Goal: Use online tool/utility: Utilize a website feature to perform a specific function

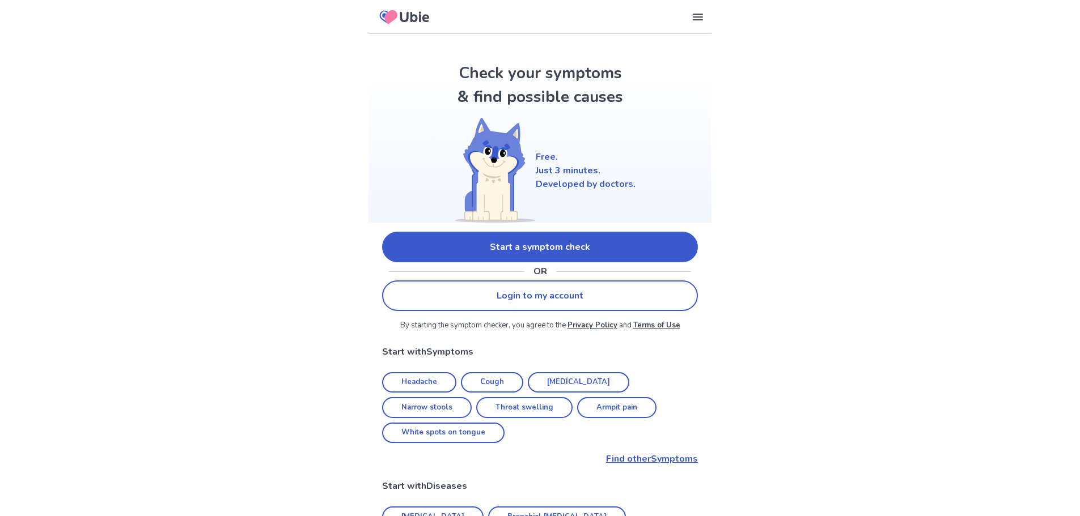
click at [497, 237] on link "Start a symptom check" at bounding box center [540, 247] width 316 height 31
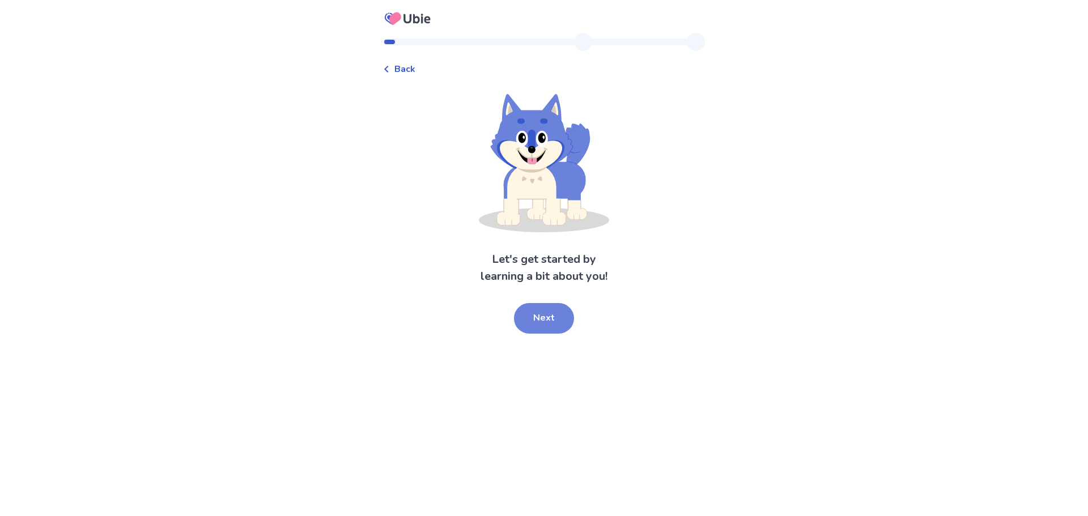
click at [537, 328] on button "Next" at bounding box center [544, 318] width 60 height 31
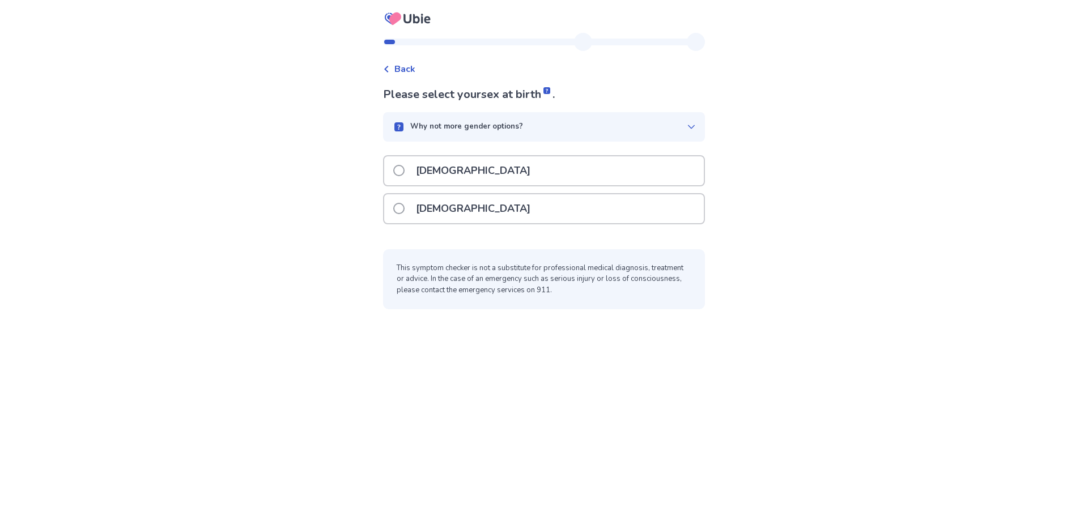
click at [513, 196] on div "[DEMOGRAPHIC_DATA]" at bounding box center [544, 208] width 320 height 29
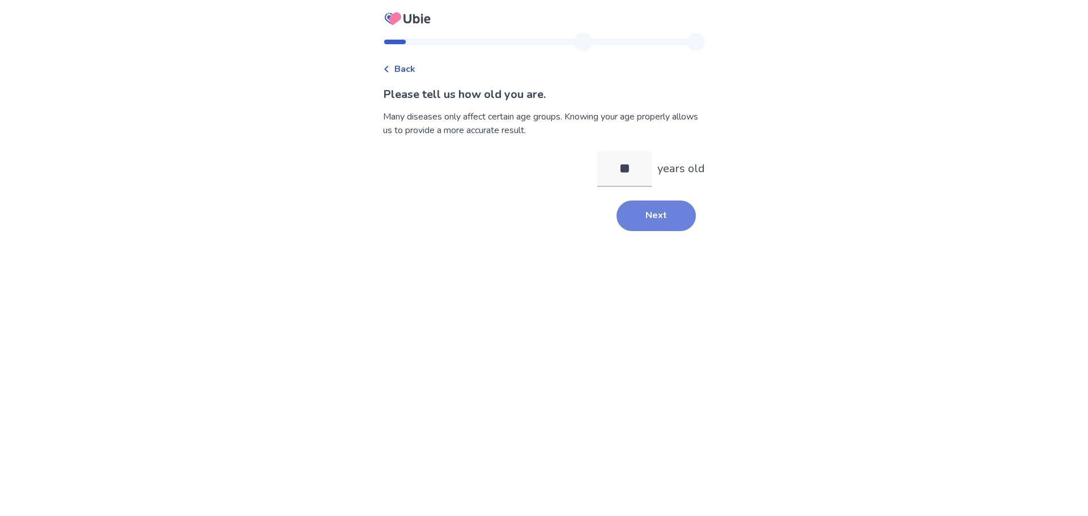
type input "**"
click at [637, 210] on button "Next" at bounding box center [656, 216] width 79 height 31
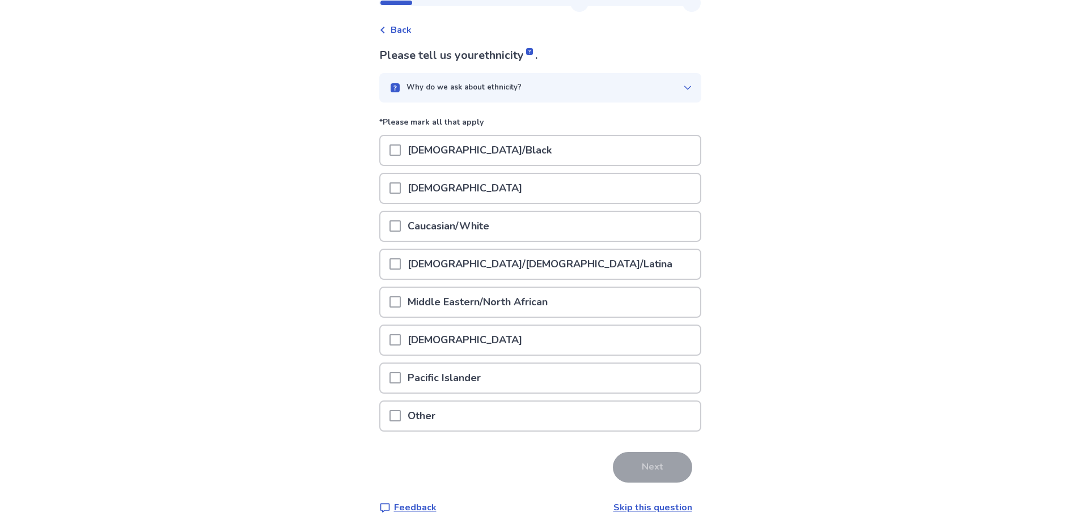
scroll to position [56, 0]
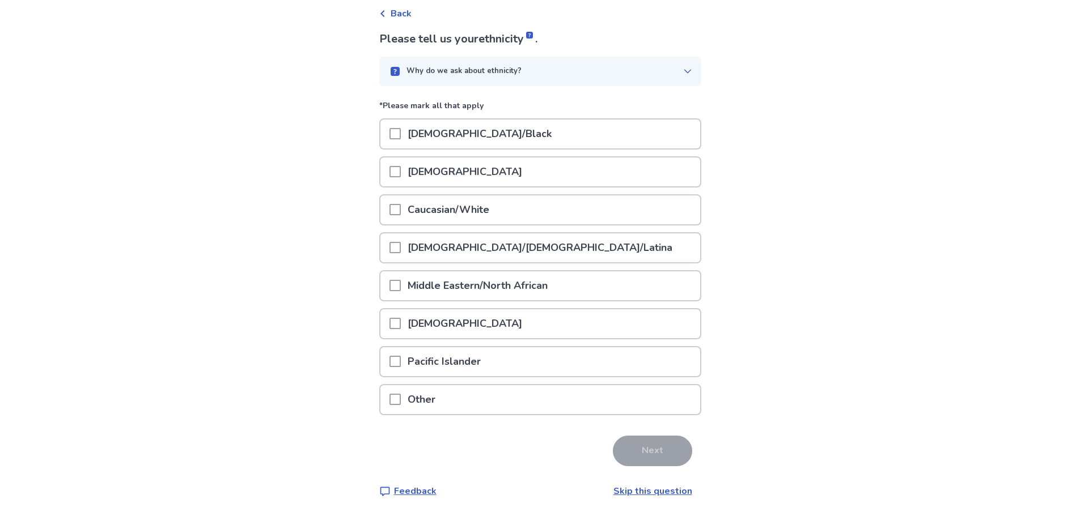
click at [589, 184] on div "[DEMOGRAPHIC_DATA]" at bounding box center [540, 172] width 320 height 29
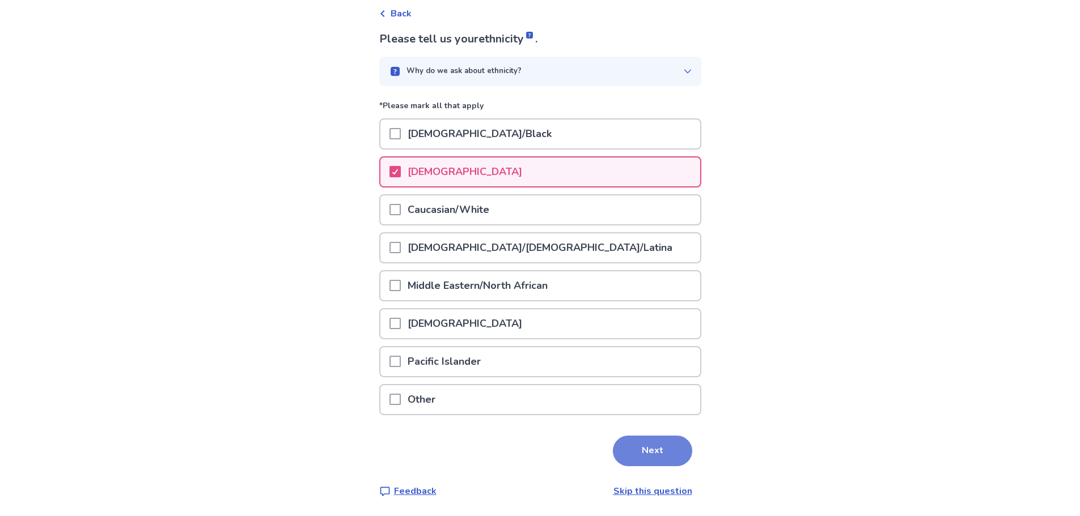
click at [647, 445] on button "Next" at bounding box center [652, 451] width 79 height 31
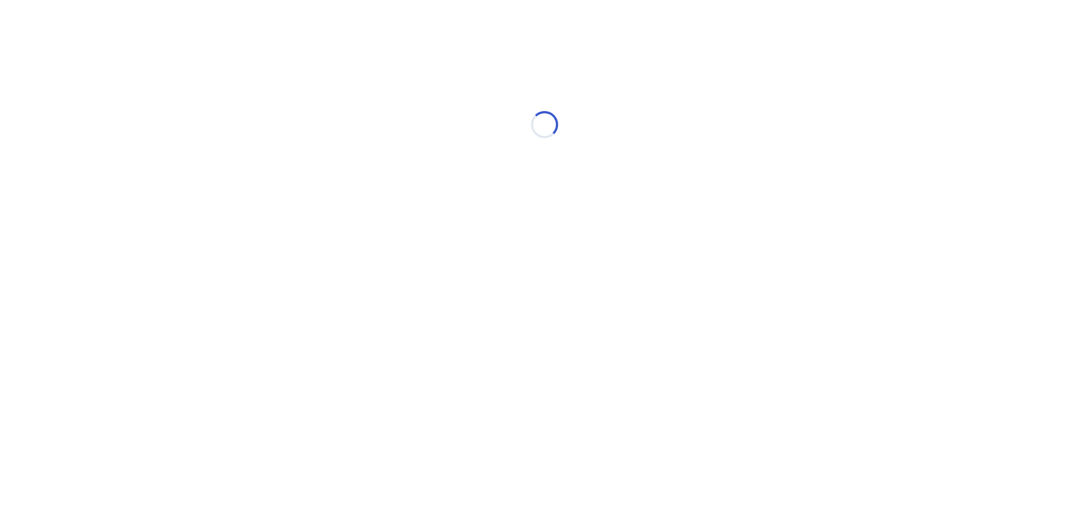
scroll to position [0, 0]
